Goal: Use online tool/utility: Utilize a website feature to perform a specific function

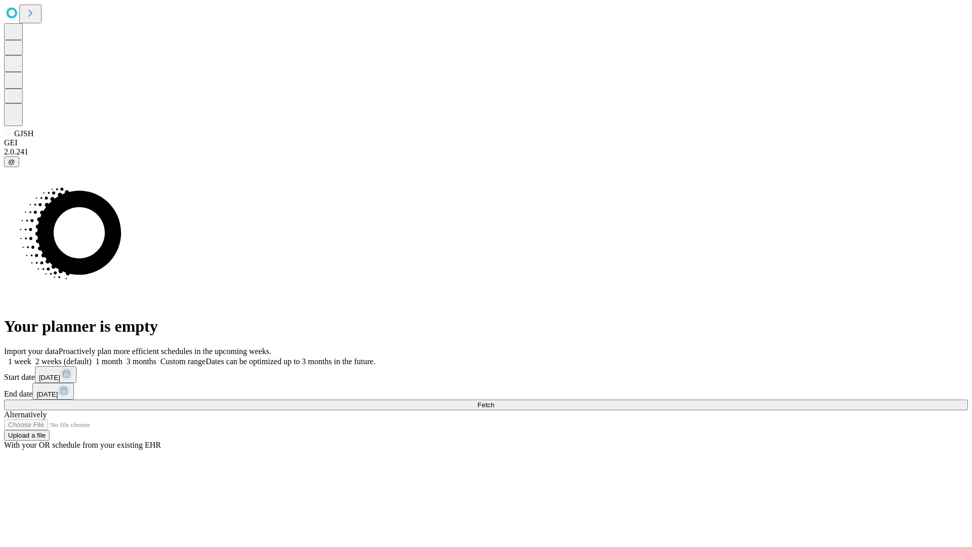
click at [494, 401] on span "Fetch" at bounding box center [486, 405] width 17 height 8
